Goal: Download file/media

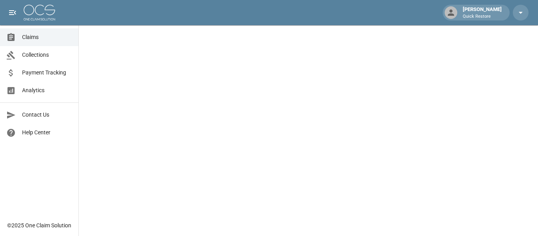
click at [39, 32] on link "Claims" at bounding box center [39, 37] width 78 height 18
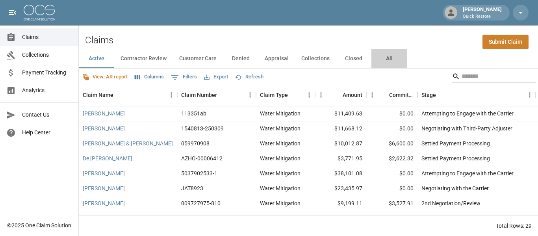
click at [393, 59] on button "All" at bounding box center [388, 58] width 35 height 19
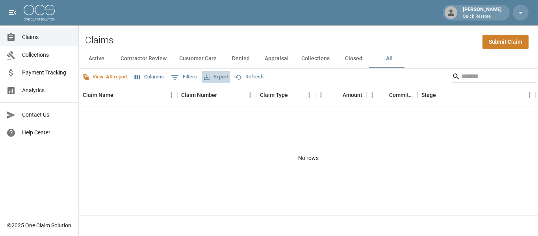
click at [224, 78] on button "Export" at bounding box center [216, 77] width 28 height 12
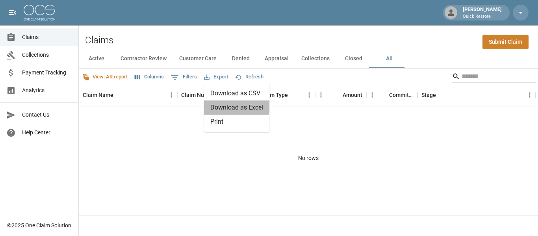
click at [232, 106] on li "Download as Excel" at bounding box center [236, 107] width 65 height 14
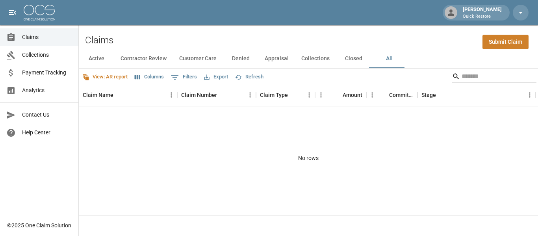
click at [421, 35] on div "Claims Submit Claim" at bounding box center [308, 37] width 459 height 24
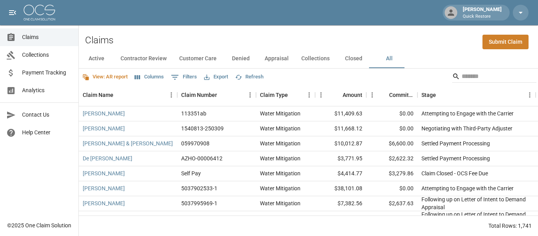
click at [225, 79] on button "Export" at bounding box center [216, 77] width 28 height 12
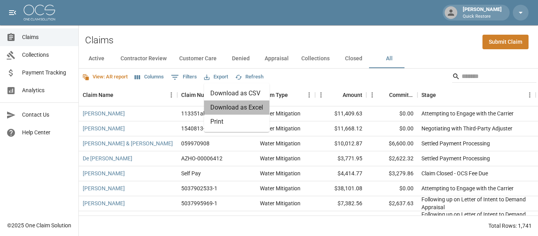
click at [239, 104] on li "Download as Excel" at bounding box center [236, 107] width 65 height 14
